Goal: Task Accomplishment & Management: Use online tool/utility

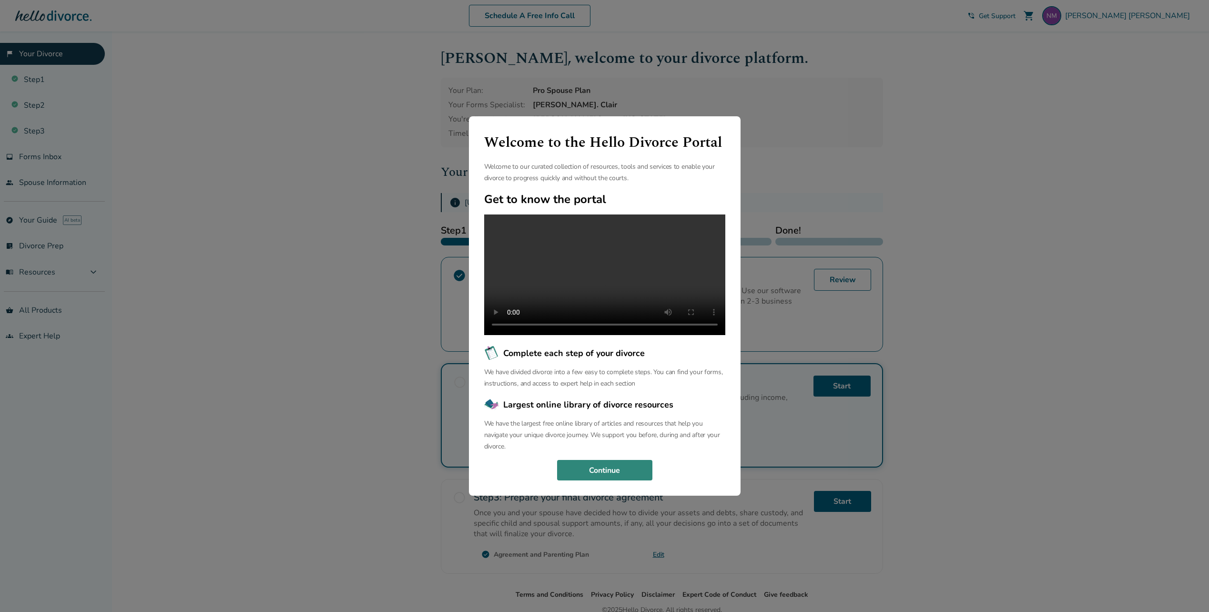
click at [625, 488] on div "Welcome to the Hello Divorce Portal Welcome to our curated collection of resour…" at bounding box center [605, 306] width 272 height 380
click at [621, 481] on button "Continue" at bounding box center [604, 470] width 95 height 21
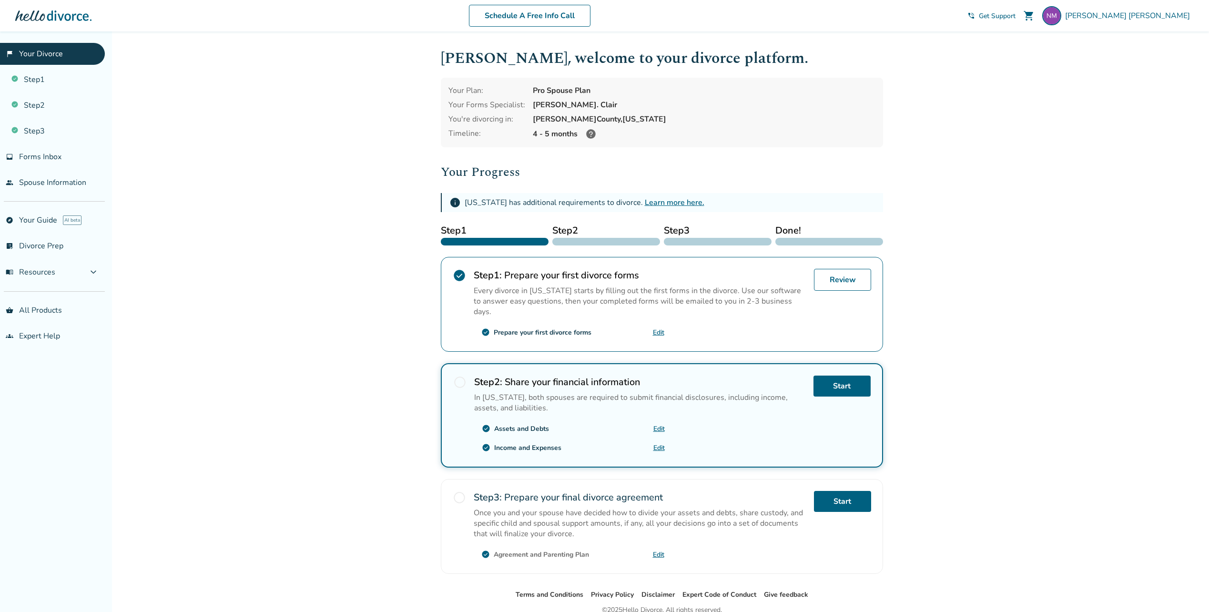
click at [209, 195] on div "Added to cart [PERSON_NAME] , welcome to your divorce platform. Your Plan: Pro …" at bounding box center [604, 343] width 1209 height 624
click at [57, 162] on link "inbox Forms Inbox" at bounding box center [52, 157] width 105 height 22
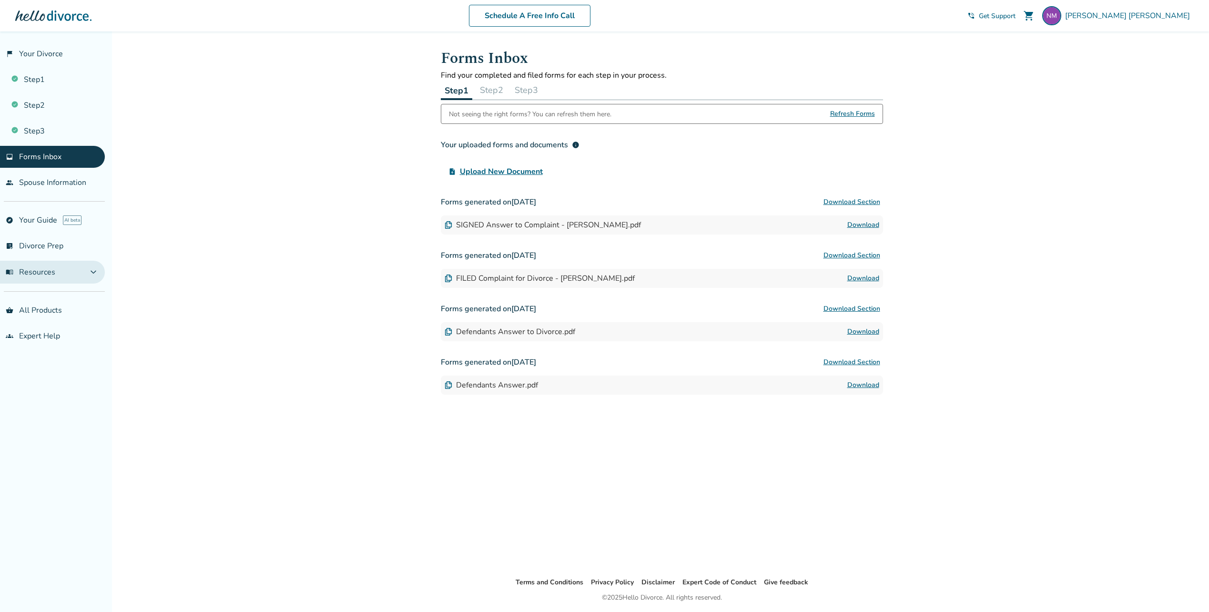
click at [94, 271] on span "expand_more" at bounding box center [93, 271] width 11 height 11
click at [49, 59] on link "flag_2 Your Divorce" at bounding box center [52, 54] width 105 height 22
